Goal: Find specific page/section: Find specific page/section

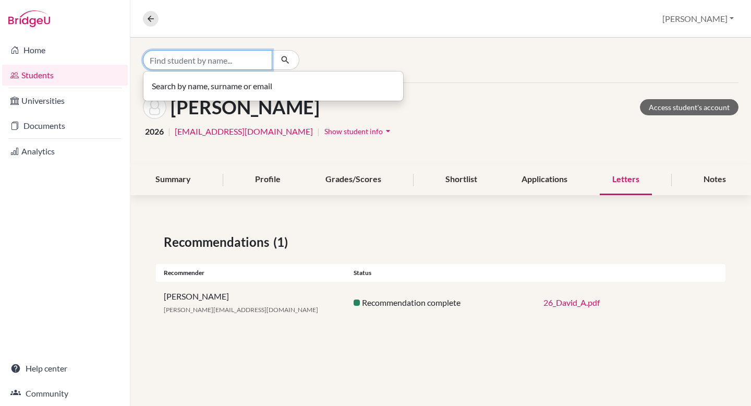
click at [198, 55] on input "Find student by name..." at bounding box center [207, 60] width 129 height 20
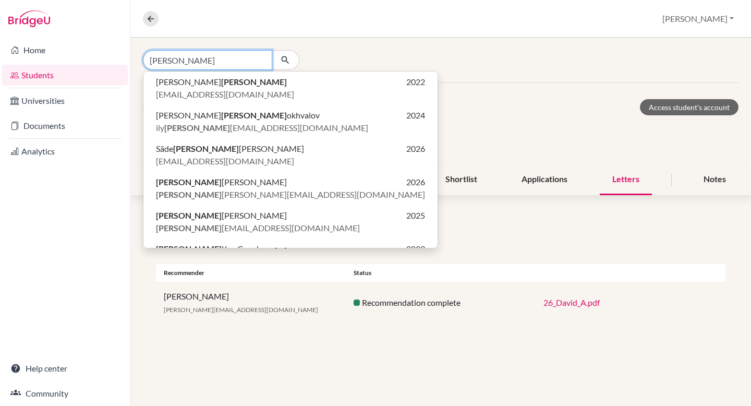
type input "[PERSON_NAME]"
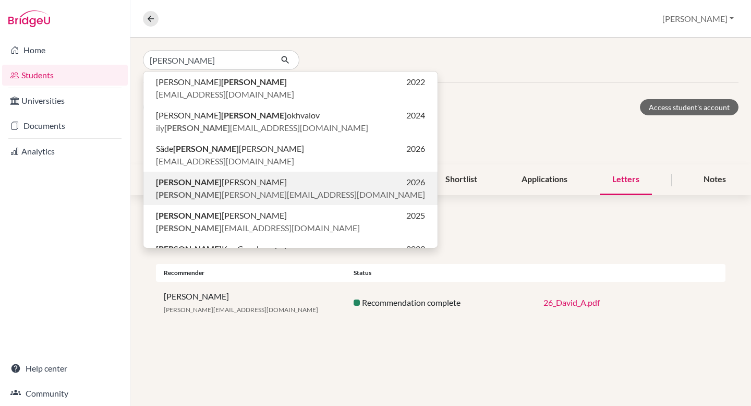
click at [164, 184] on b "[PERSON_NAME]" at bounding box center [189, 182] width 66 height 10
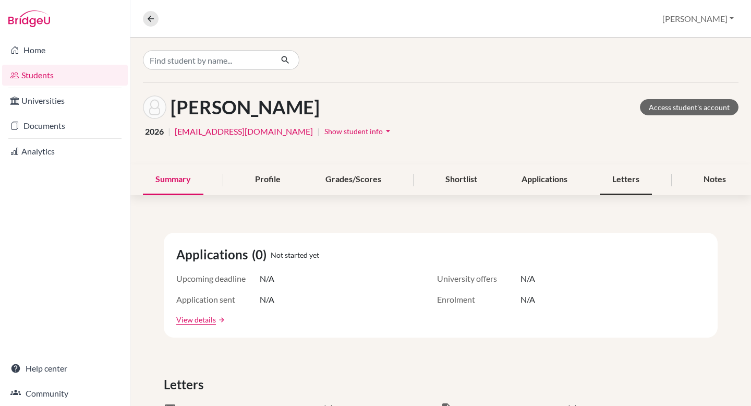
click at [624, 178] on div "Letters" at bounding box center [626, 179] width 52 height 31
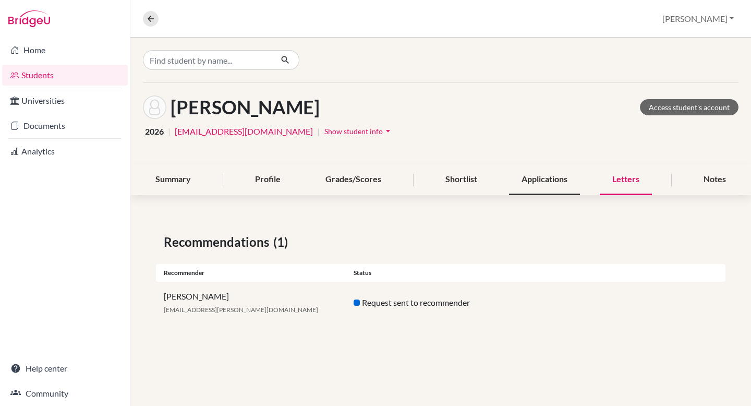
click at [564, 178] on div "Applications" at bounding box center [544, 179] width 71 height 31
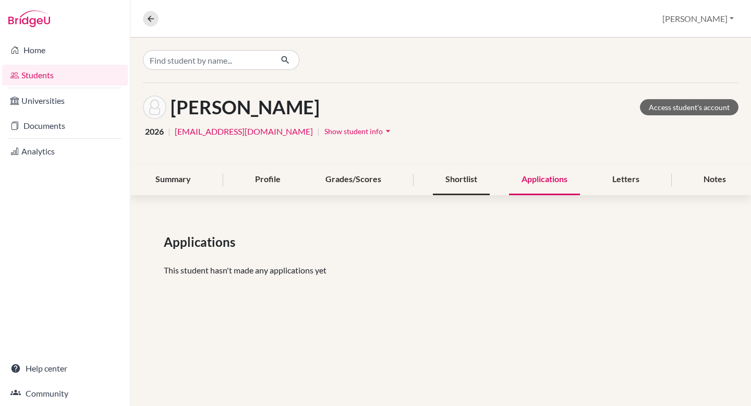
click at [471, 178] on div "Shortlist" at bounding box center [461, 179] width 57 height 31
